Goal: Communication & Community: Answer question/provide support

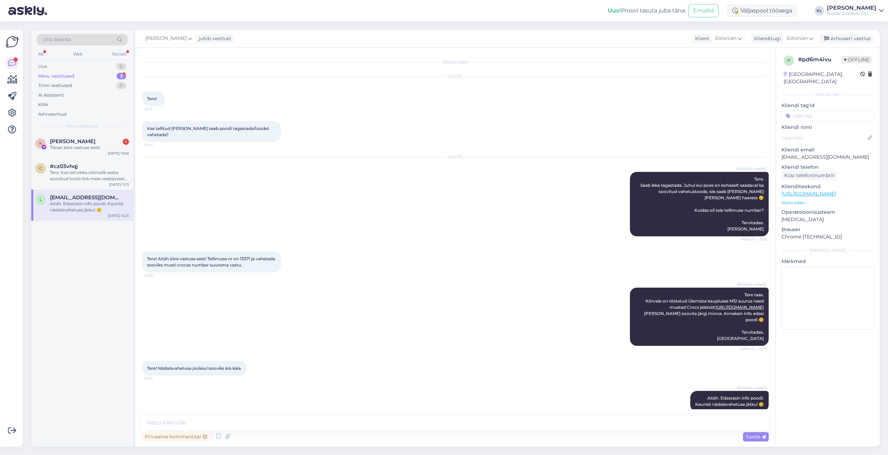
scroll to position [16, 0]
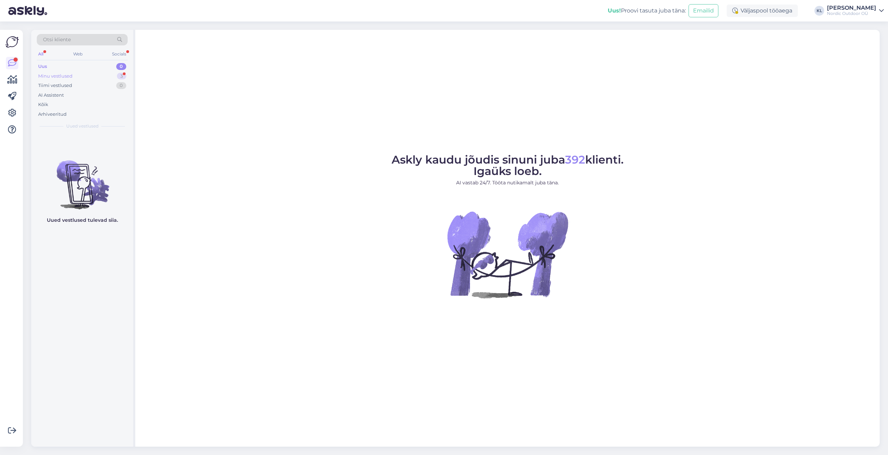
click at [63, 76] on div "Minu vestlused" at bounding box center [55, 76] width 34 height 7
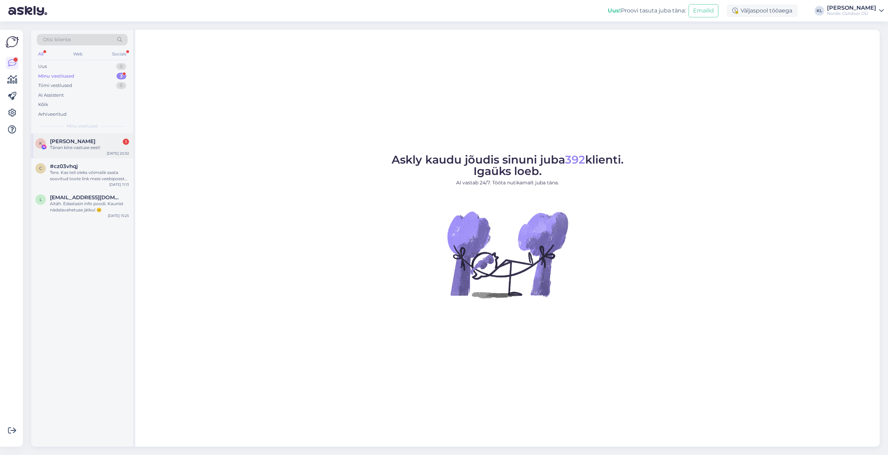
click at [83, 143] on span "[PERSON_NAME]" at bounding box center [72, 141] width 45 height 6
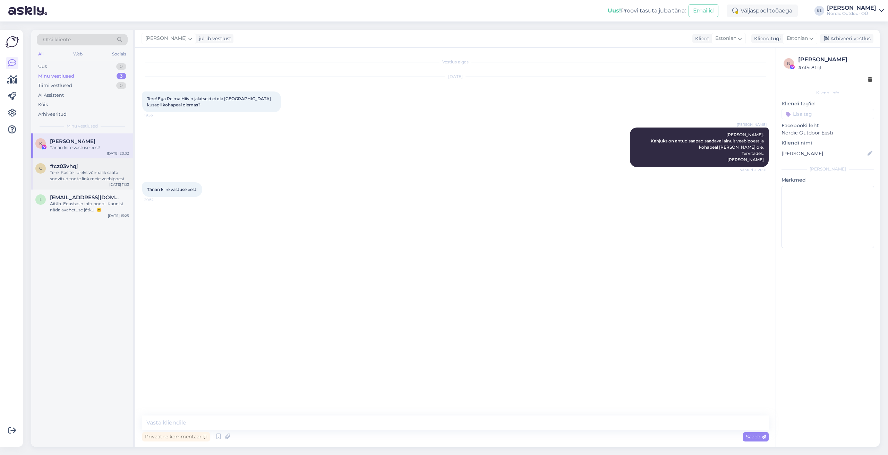
click at [56, 170] on div "Tere. Kas teil oleks võimalik saata soovitud toote link meie veebipoest? Tervit…" at bounding box center [89, 176] width 79 height 12
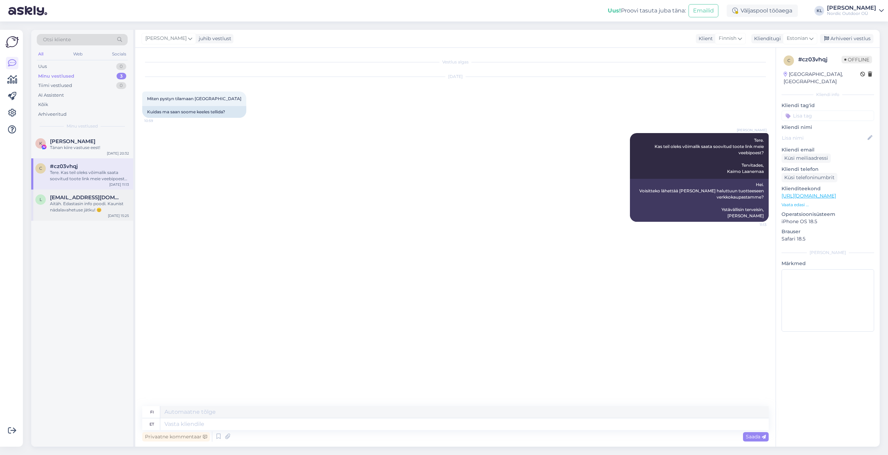
click at [65, 205] on div "Aitäh. Edastasin info poodi. Kaunist nädalavahetuse jätku! 😊" at bounding box center [89, 207] width 79 height 12
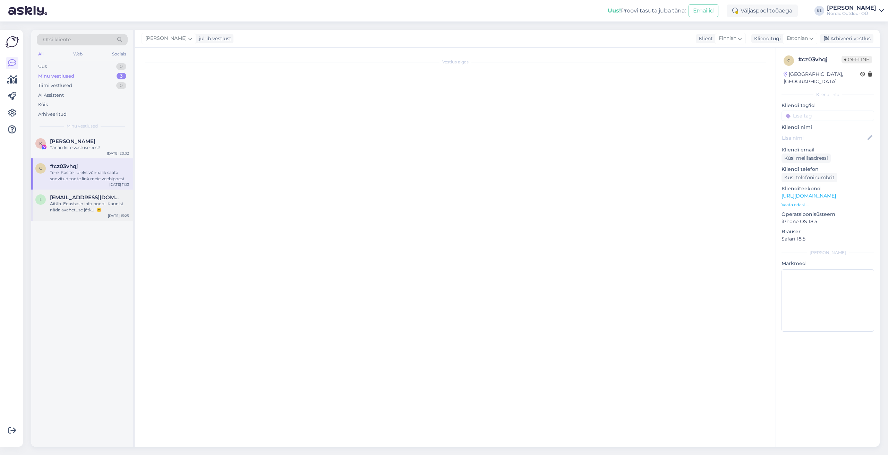
scroll to position [16, 0]
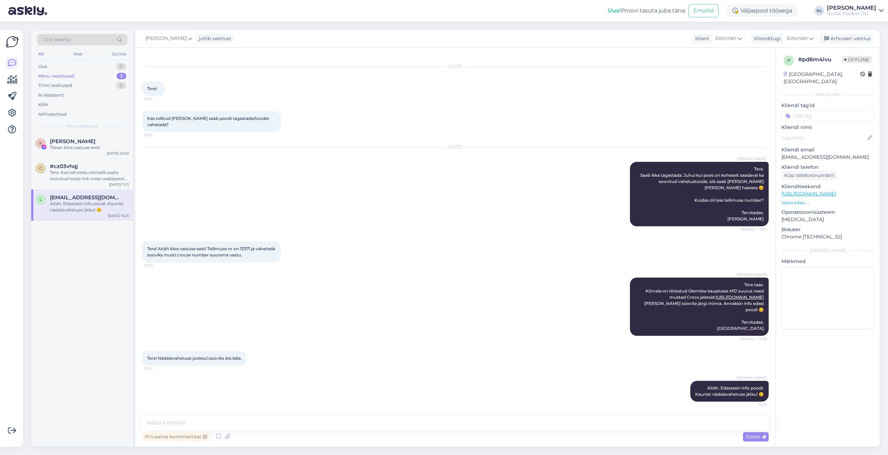
click at [48, 76] on div "Minu vestlused" at bounding box center [56, 76] width 36 height 7
click at [47, 83] on div "Tiimi vestlused" at bounding box center [55, 85] width 34 height 7
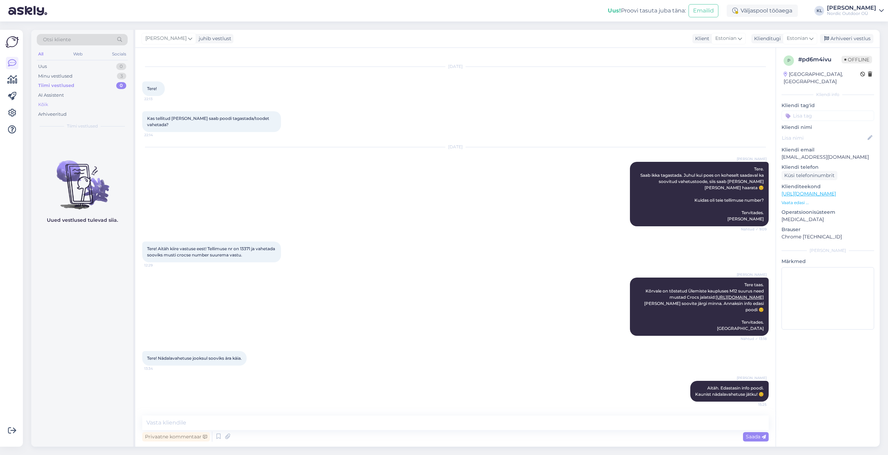
click at [43, 103] on div "Kõik" at bounding box center [43, 104] width 10 height 7
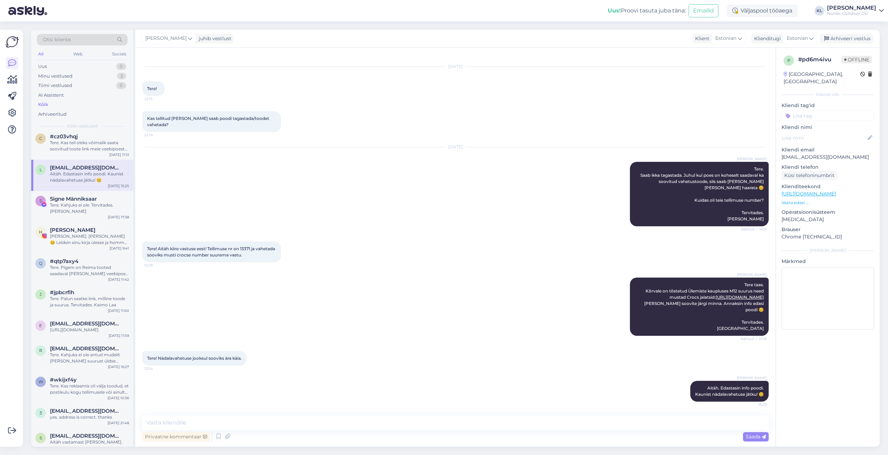
scroll to position [0, 0]
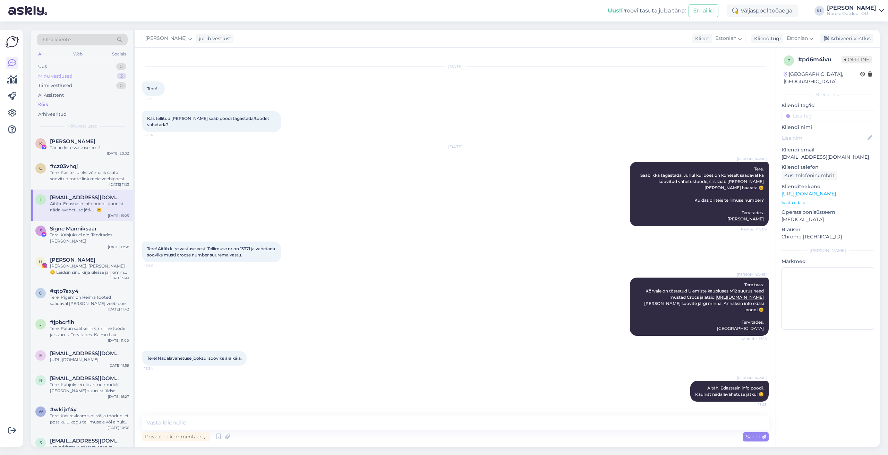
click at [53, 75] on div "Minu vestlused" at bounding box center [55, 76] width 34 height 7
